Goal: Check status: Check status

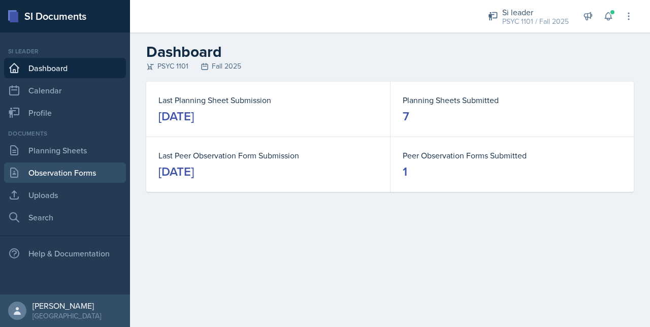
click at [64, 170] on link "Observation Forms" at bounding box center [65, 173] width 122 height 20
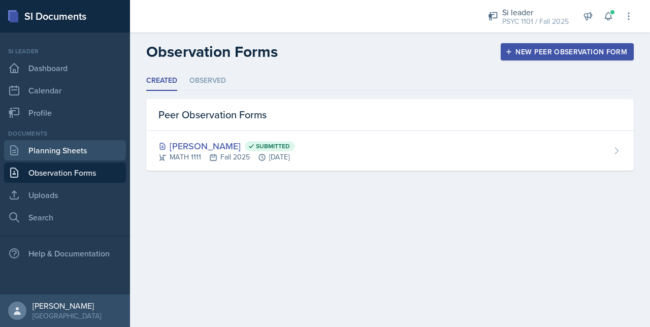
click at [57, 147] on link "Planning Sheets" at bounding box center [65, 150] width 122 height 20
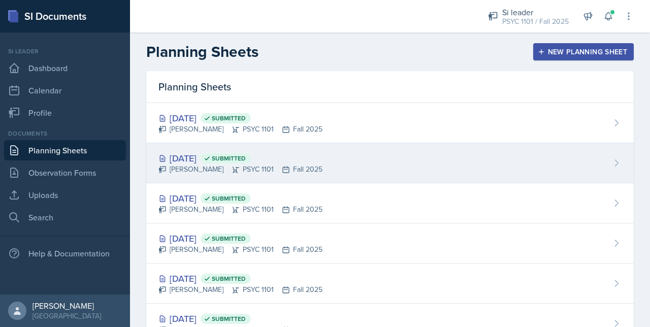
scroll to position [17, 0]
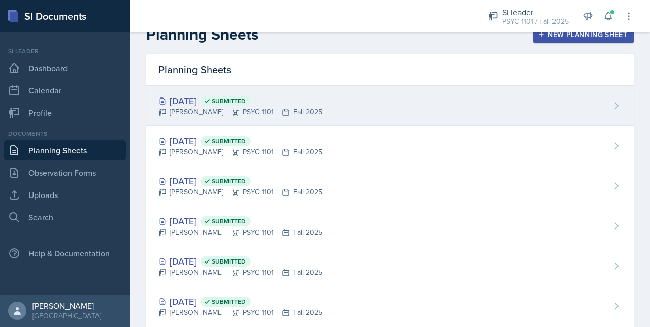
click at [228, 98] on div "[DATE] Submitted" at bounding box center [240, 101] width 164 height 14
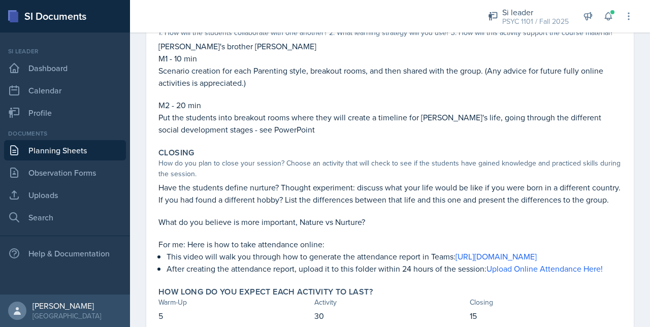
scroll to position [267, 0]
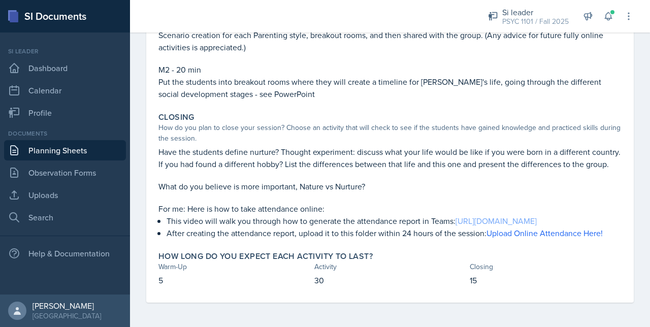
click at [456, 221] on link "[URL][DOMAIN_NAME]" at bounding box center [496, 220] width 81 height 11
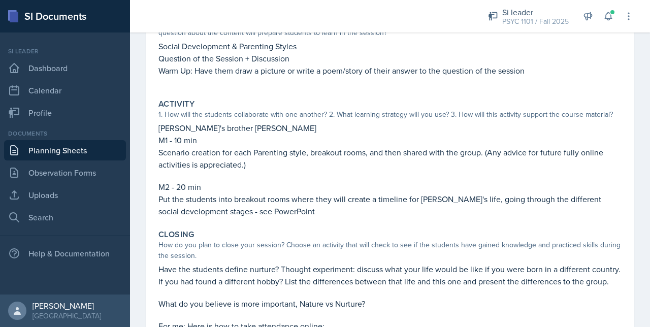
scroll to position [0, 0]
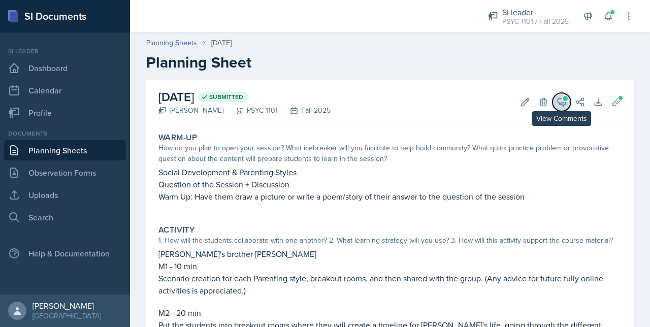
click at [557, 108] on button "View Comments" at bounding box center [562, 102] width 18 height 18
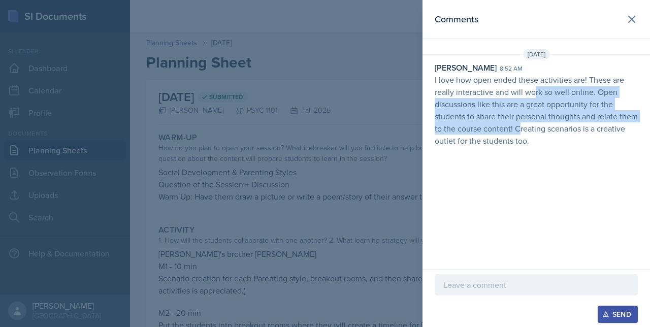
drag, startPoint x: 533, startPoint y: 89, endPoint x: 539, endPoint y: 133, distance: 44.1
click at [539, 133] on p "I love how open ended these activities are! These are really interactive and wi…" at bounding box center [536, 110] width 203 height 73
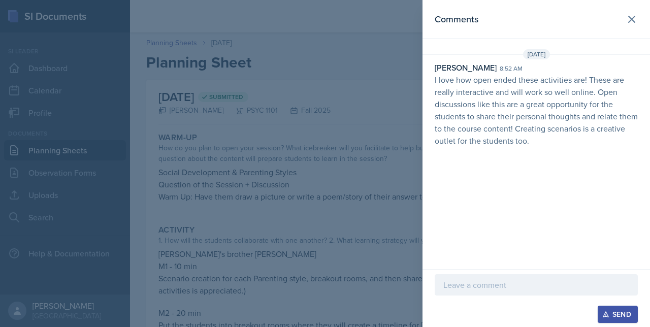
drag, startPoint x: 539, startPoint y: 133, endPoint x: 548, endPoint y: 161, distance: 30.2
click at [548, 161] on div "Comments [DATE] [PERSON_NAME] 8:52 am I love how open ended these activities ar…" at bounding box center [537, 135] width 228 height 270
click at [629, 19] on icon at bounding box center [632, 19] width 12 height 12
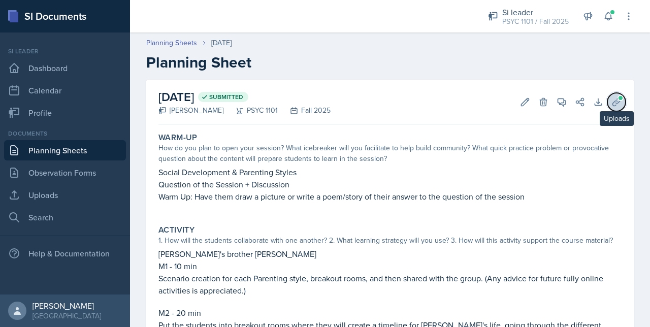
click at [611, 98] on icon at bounding box center [616, 102] width 10 height 10
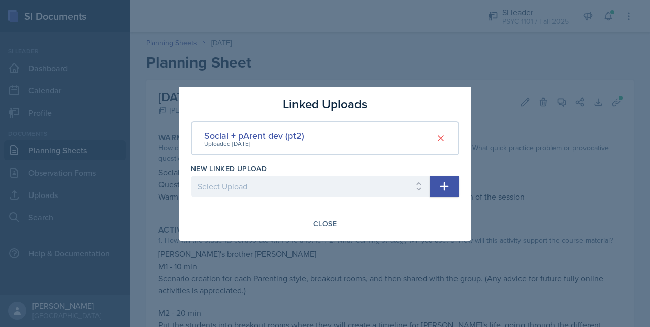
click at [532, 116] on div at bounding box center [325, 163] width 650 height 327
